Goal: Transaction & Acquisition: Book appointment/travel/reservation

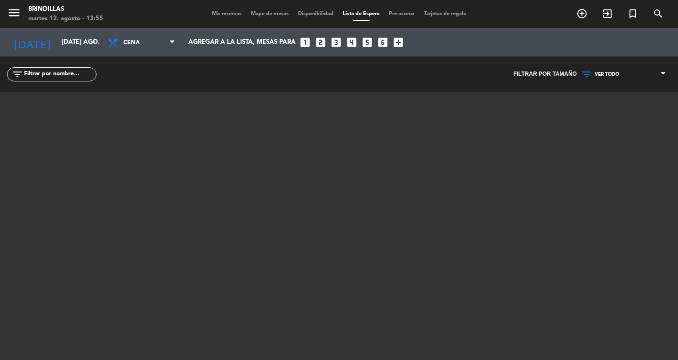
click at [223, 20] on div "menu Brindillas martes 12. agosto - 13:55 Mis reservas Mapa de mesas Disponibil…" at bounding box center [339, 14] width 678 height 28
click at [223, 16] on span "Mis reservas" at bounding box center [226, 13] width 39 height 5
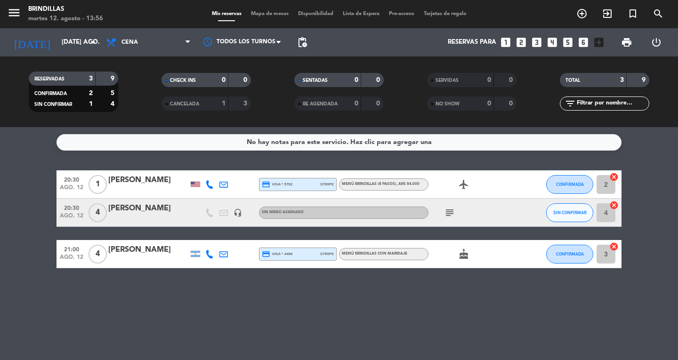
click at [221, 17] on div "Mis reservas Mapa de mesas Disponibilidad Lista de Espera Pre-acceso Tarjetas d…" at bounding box center [339, 14] width 264 height 8
click at [79, 38] on input "[DATE] ago." at bounding box center [98, 42] width 83 height 17
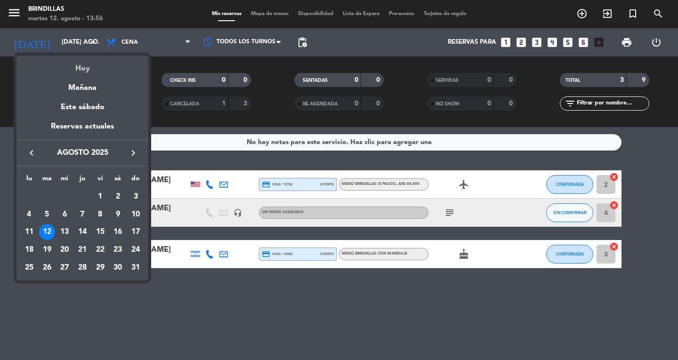
click at [89, 71] on div "Hoy" at bounding box center [82, 65] width 132 height 19
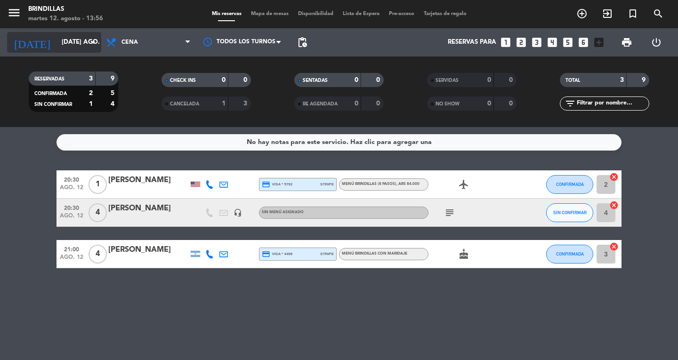
click at [70, 42] on input "[DATE] ago." at bounding box center [98, 42] width 83 height 17
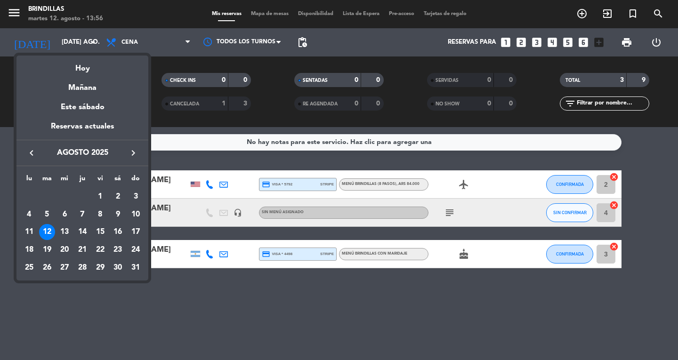
click at [136, 155] on icon "keyboard_arrow_right" at bounding box center [133, 152] width 11 height 11
click at [46, 265] on div "25" at bounding box center [47, 268] width 16 height 16
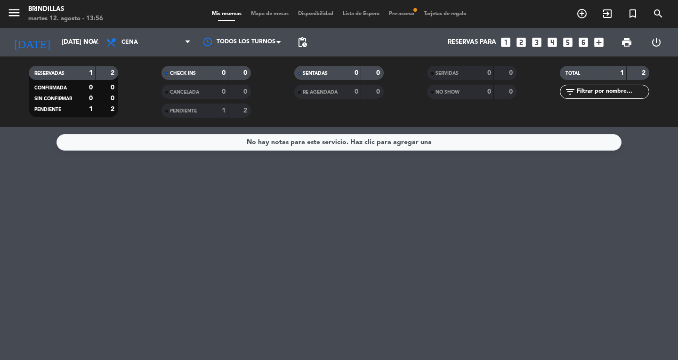
click at [208, 111] on div "1" at bounding box center [216, 110] width 19 height 11
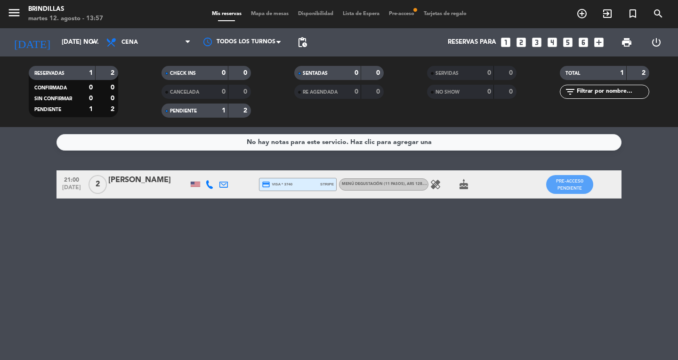
click at [467, 186] on icon "cake" at bounding box center [463, 184] width 11 height 11
click at [437, 176] on div "healing cake CUMPLEAÑOS" at bounding box center [470, 184] width 85 height 28
click at [436, 184] on icon "healing" at bounding box center [435, 184] width 11 height 11
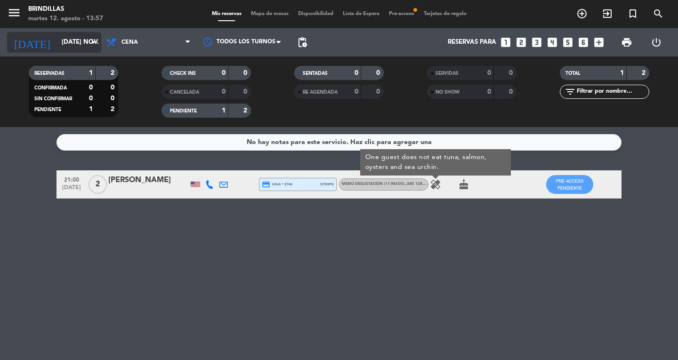
click at [63, 35] on input "[DATE] nov." at bounding box center [98, 42] width 83 height 17
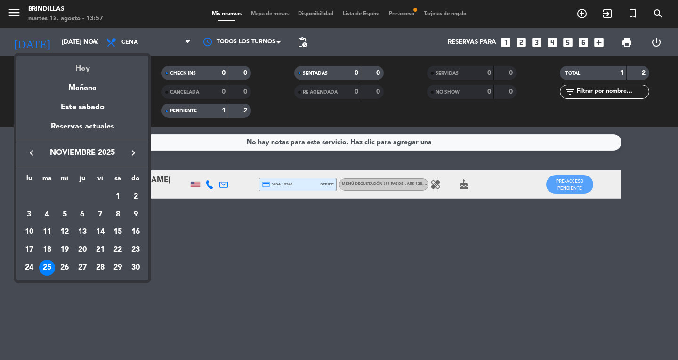
click at [87, 73] on div "Hoy" at bounding box center [82, 65] width 132 height 19
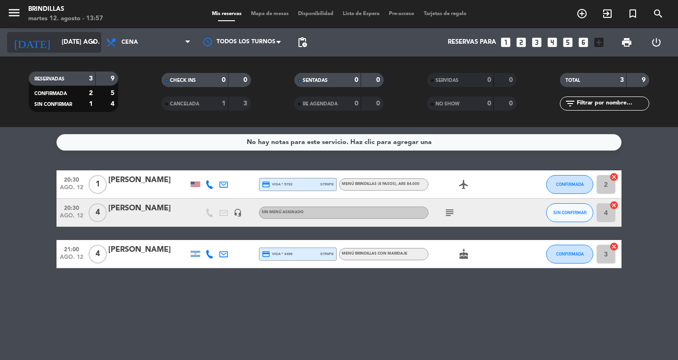
click at [93, 40] on icon "arrow_drop_down" at bounding box center [93, 42] width 11 height 11
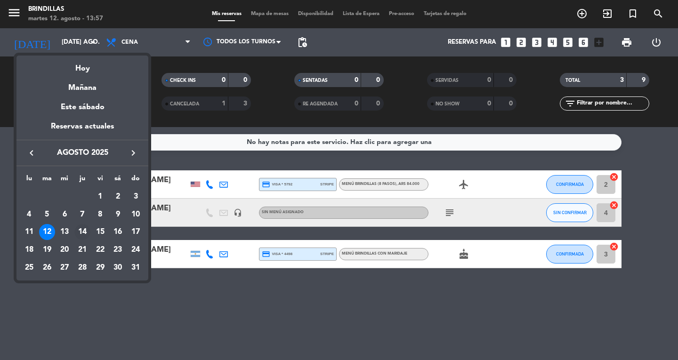
click at [80, 232] on div "14" at bounding box center [82, 232] width 16 height 16
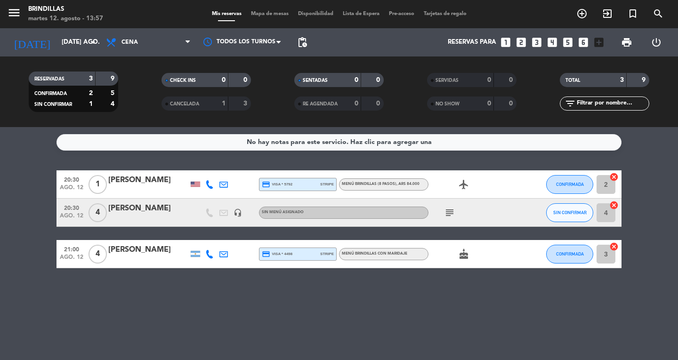
type input "jue. 14 ago."
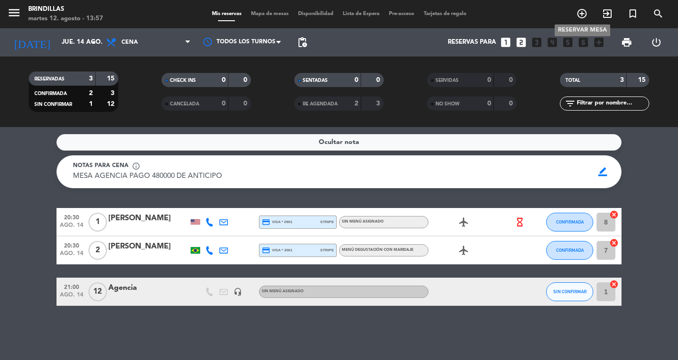
click at [581, 11] on icon "add_circle_outline" at bounding box center [581, 13] width 11 height 11
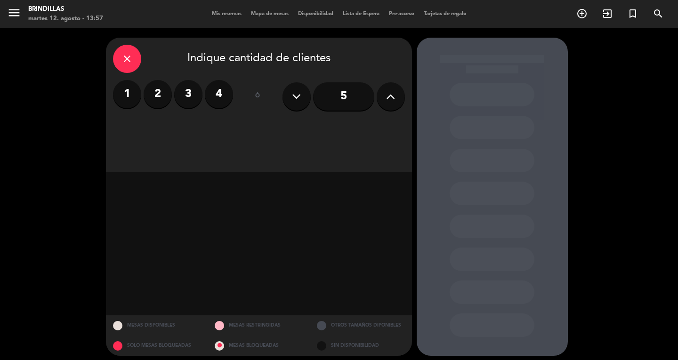
click at [156, 90] on label "2" at bounding box center [158, 94] width 28 height 28
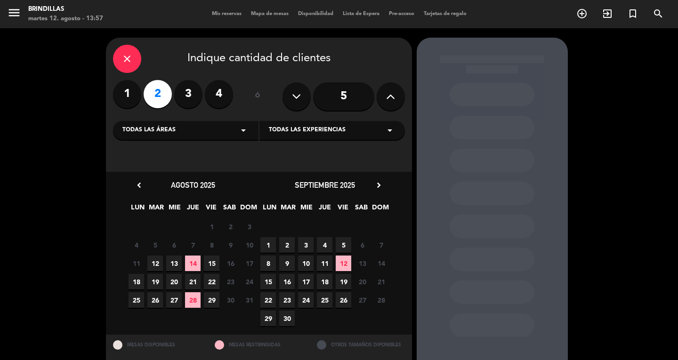
click at [193, 263] on span "14" at bounding box center [193, 264] width 16 height 16
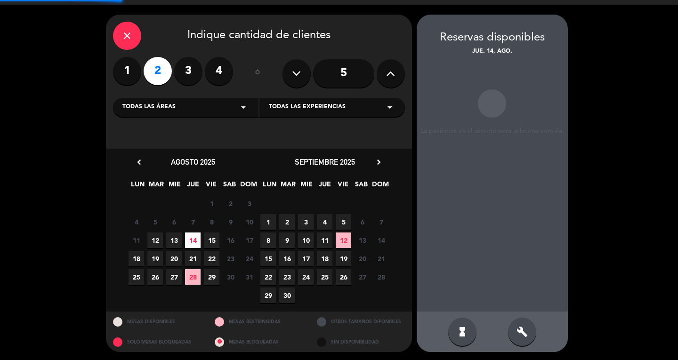
scroll to position [24, 0]
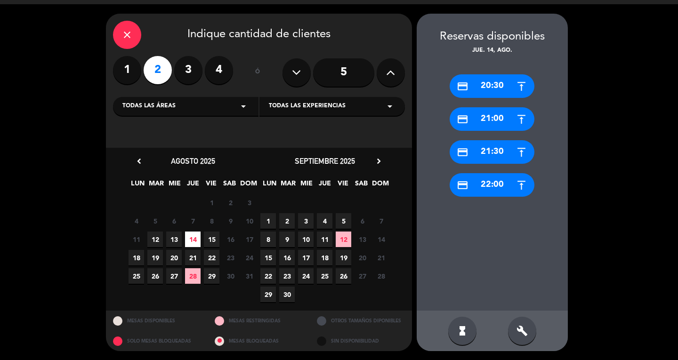
click at [499, 112] on div "credit_card 21:00" at bounding box center [491, 119] width 85 height 24
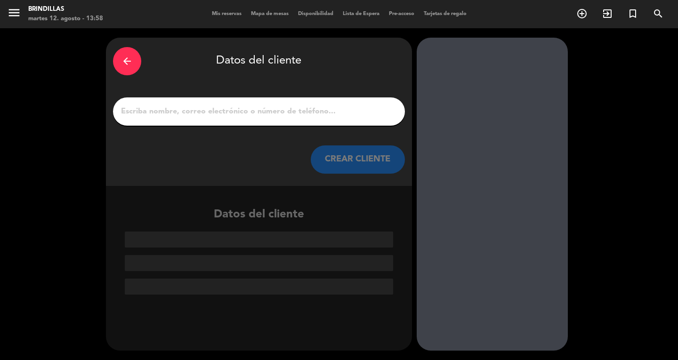
click at [307, 110] on input "1" at bounding box center [259, 111] width 278 height 13
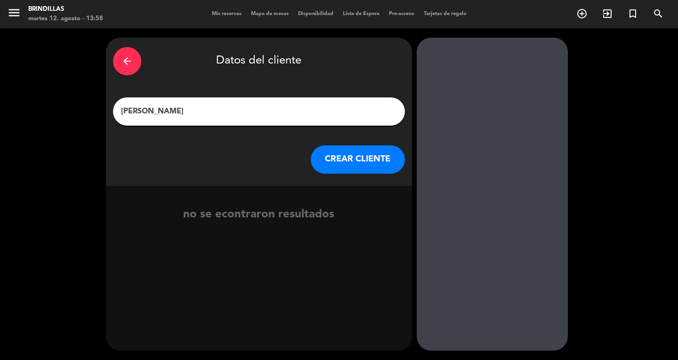
type input "[PERSON_NAME]"
click at [328, 151] on button "CREAR CLIENTE" at bounding box center [358, 159] width 94 height 28
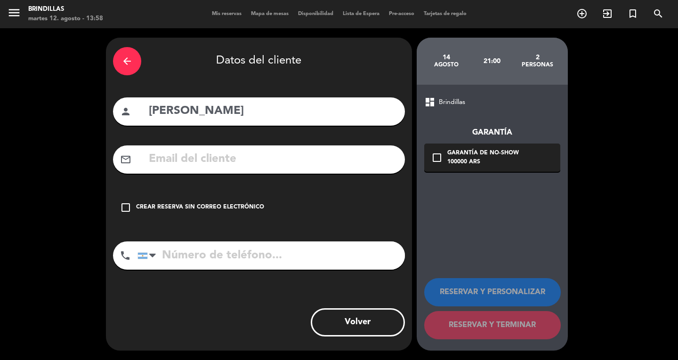
click at [183, 251] on input "tel" at bounding box center [270, 255] width 267 height 28
click at [152, 254] on div at bounding box center [152, 255] width 7 height 11
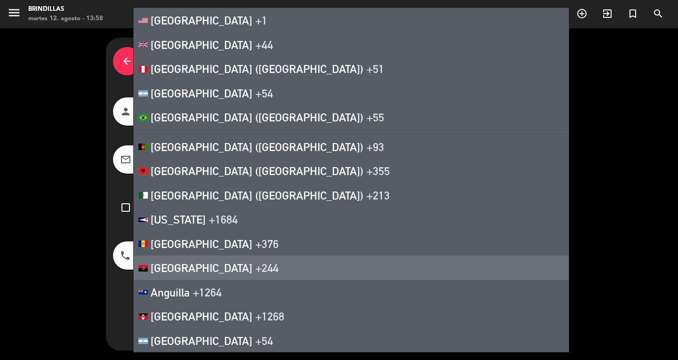
click at [68, 287] on div "arrow_back Datos del cliente person [PERSON_NAME] mail_outline check_box_outlin…" at bounding box center [339, 194] width 678 height 332
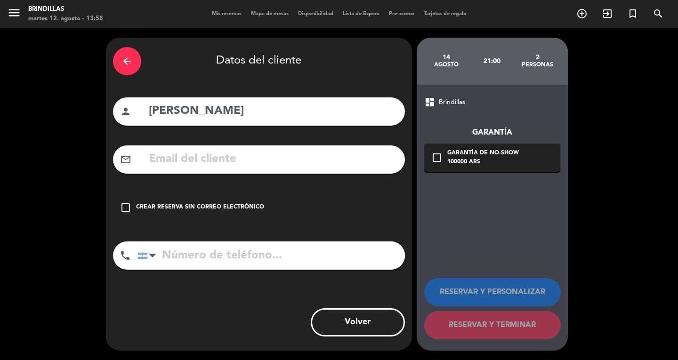
click at [173, 164] on input "text" at bounding box center [273, 159] width 250 height 19
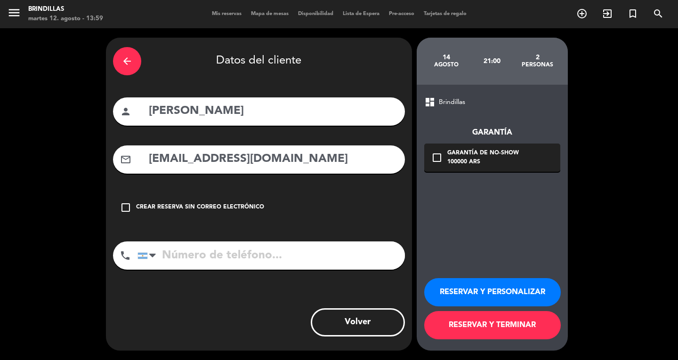
type input "[EMAIL_ADDRESS][DOMAIN_NAME]"
click at [473, 282] on button "RESERVAR Y PERSONALIZAR" at bounding box center [492, 292] width 136 height 28
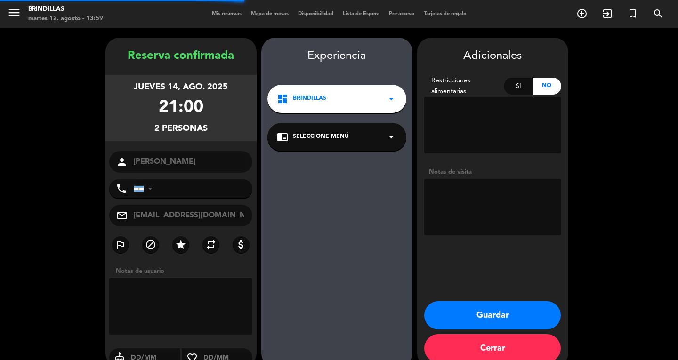
scroll to position [16, 0]
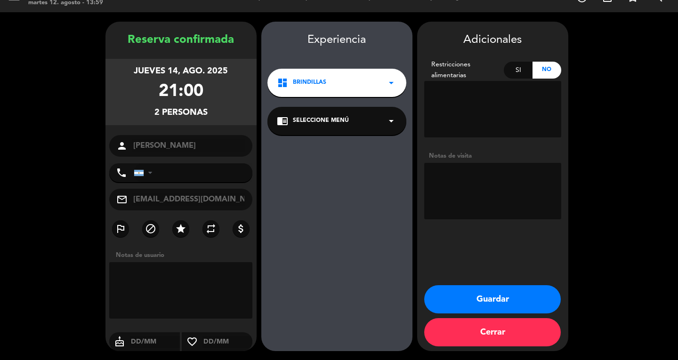
click at [485, 300] on button "Guardar" at bounding box center [492, 299] width 136 height 28
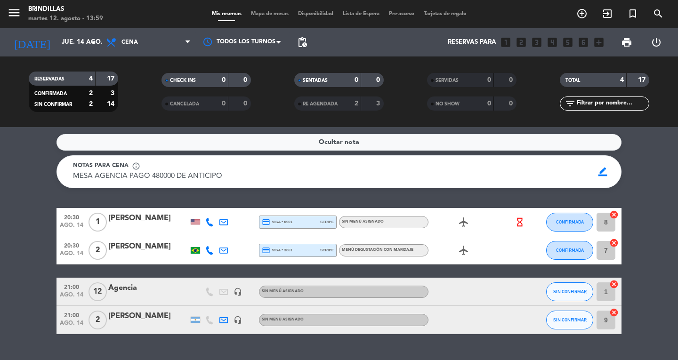
click at [76, 331] on span "ago. 14" at bounding box center [72, 325] width 24 height 11
click at [98, 329] on span "2" at bounding box center [97, 320] width 18 height 19
click at [72, 331] on span "ago. 14" at bounding box center [72, 325] width 24 height 11
drag, startPoint x: 677, startPoint y: 89, endPoint x: 677, endPoint y: 172, distance: 82.8
click at [677, 172] on ng-component "menu Brindillas martes 12. agosto - 14:00 Mis reservas Mapa de mesas Disponibil…" at bounding box center [339, 180] width 678 height 360
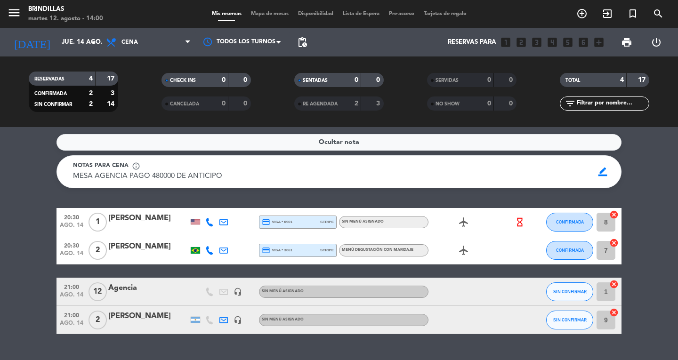
scroll to position [32, 0]
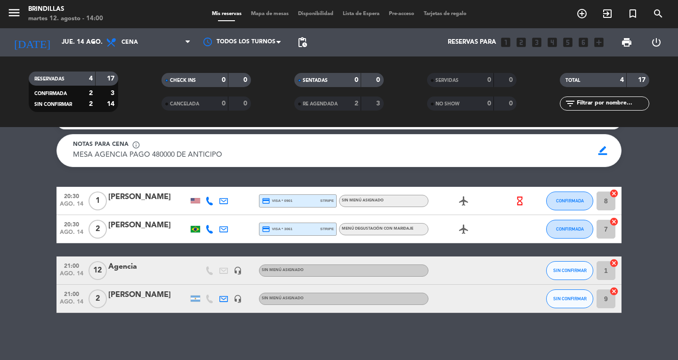
click at [508, 219] on div "airplanemode_active" at bounding box center [470, 229] width 85 height 28
click at [62, 46] on input "jue. 14 ago." at bounding box center [98, 42] width 83 height 17
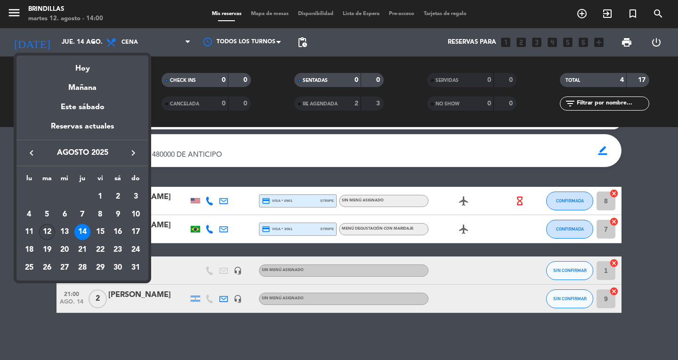
click at [47, 232] on div "12" at bounding box center [47, 232] width 16 height 16
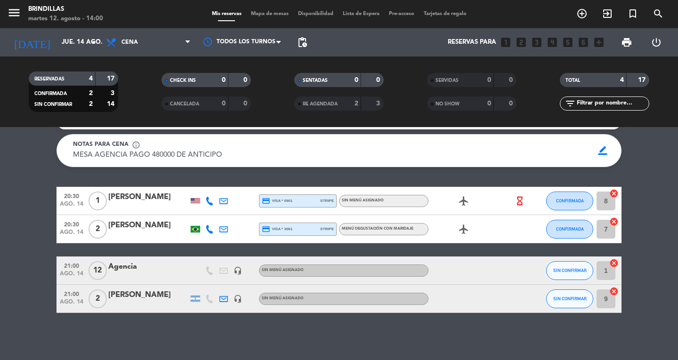
type input "[DATE] ago."
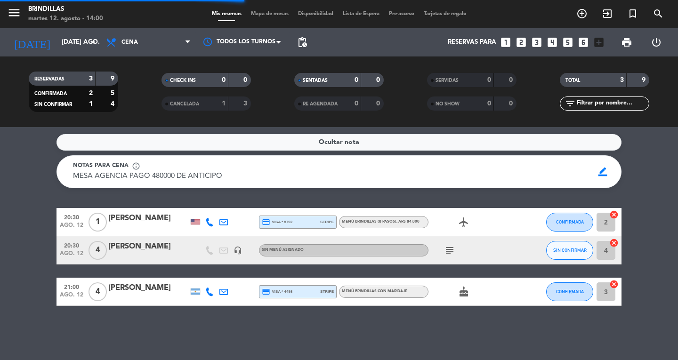
scroll to position [0, 0]
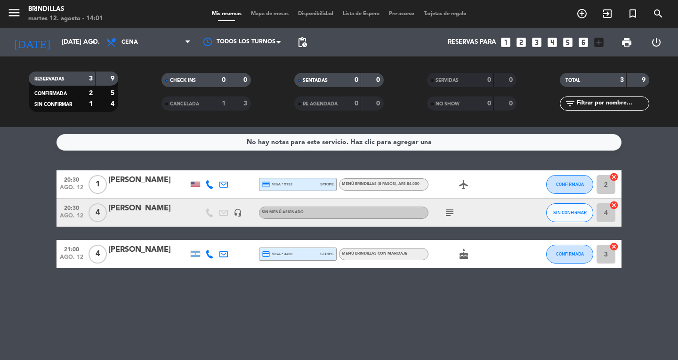
click at [232, 13] on span "Mis reservas" at bounding box center [226, 13] width 39 height 5
